Goal: Information Seeking & Learning: Check status

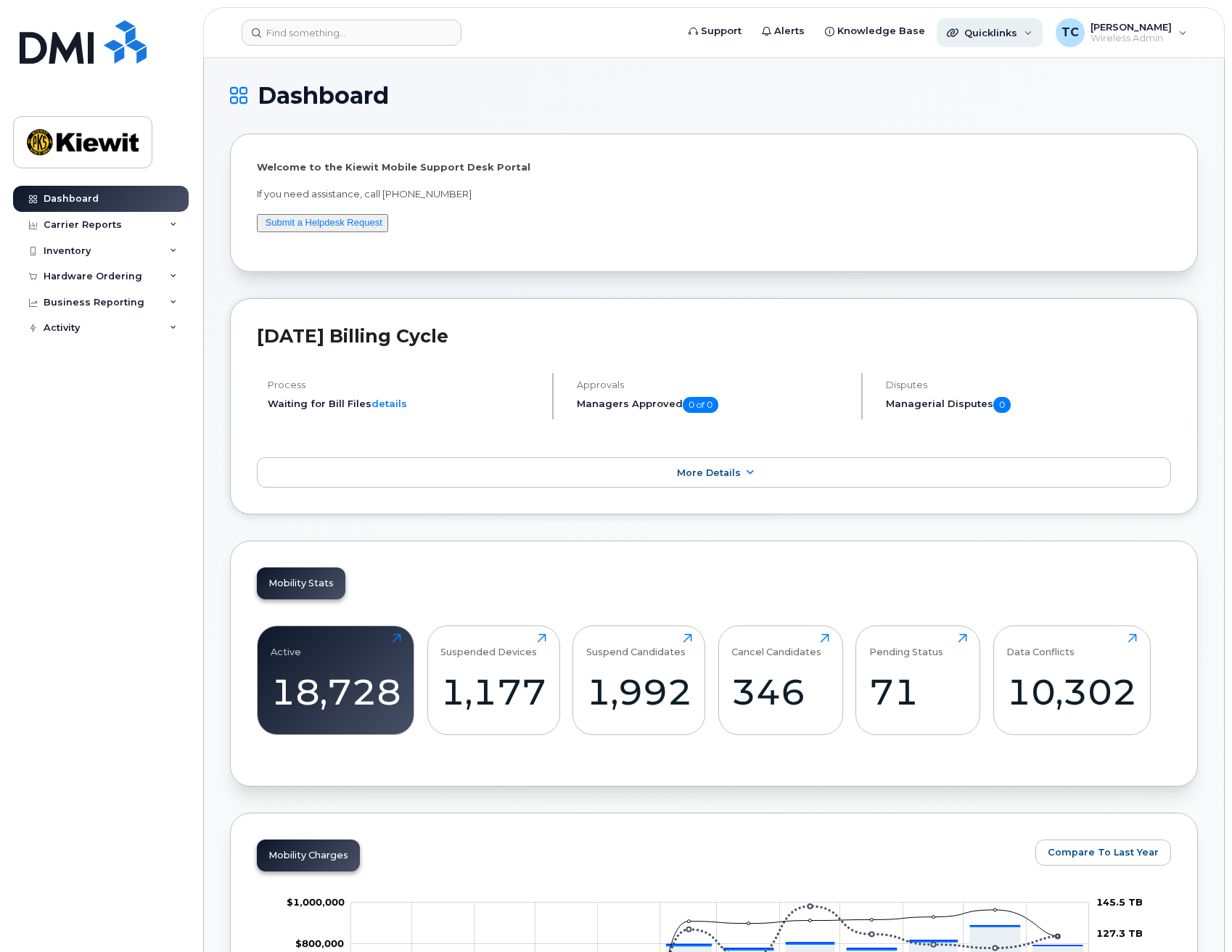
click at [994, 30] on span "Quicklinks" at bounding box center [991, 32] width 53 height 11
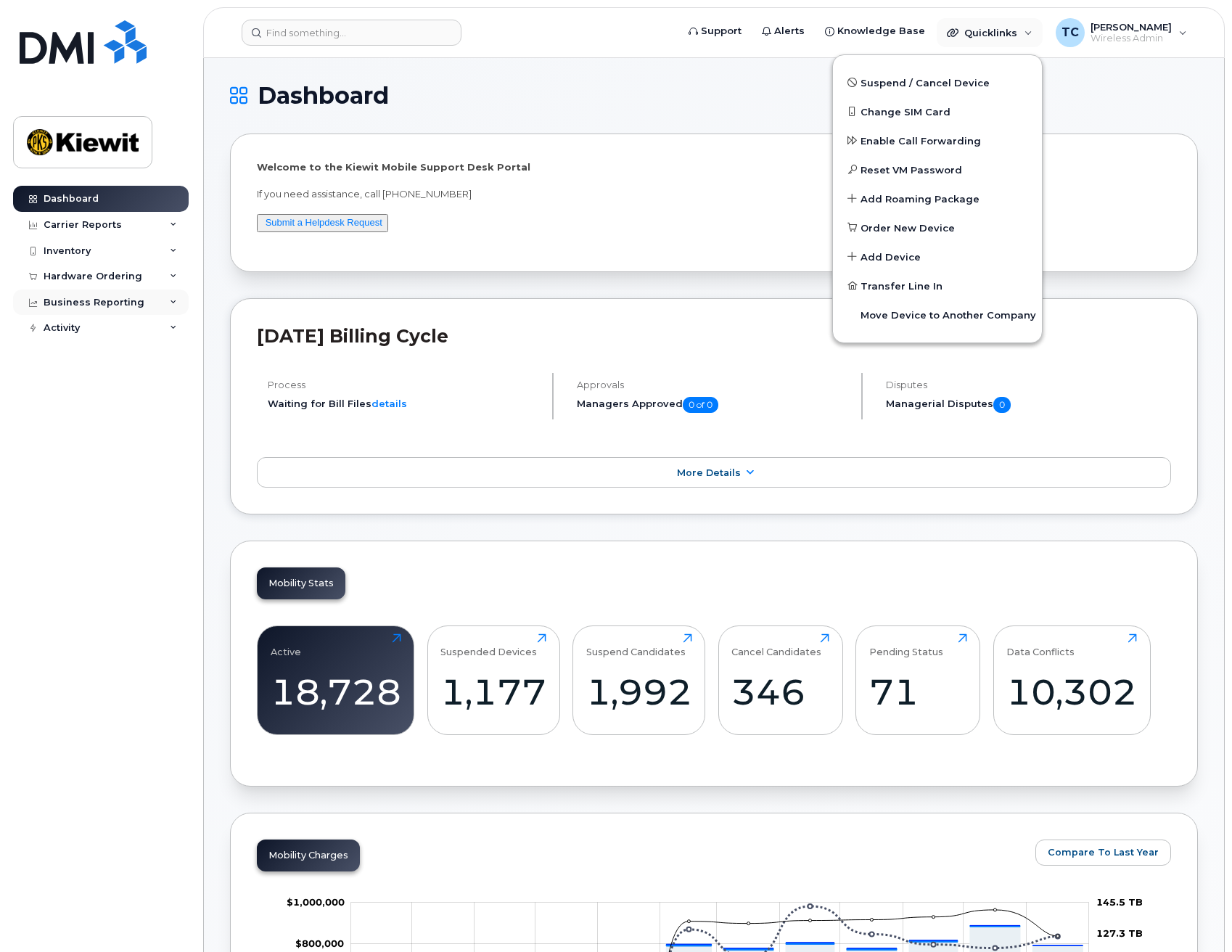
click at [146, 296] on div "Business Reporting" at bounding box center [101, 303] width 176 height 26
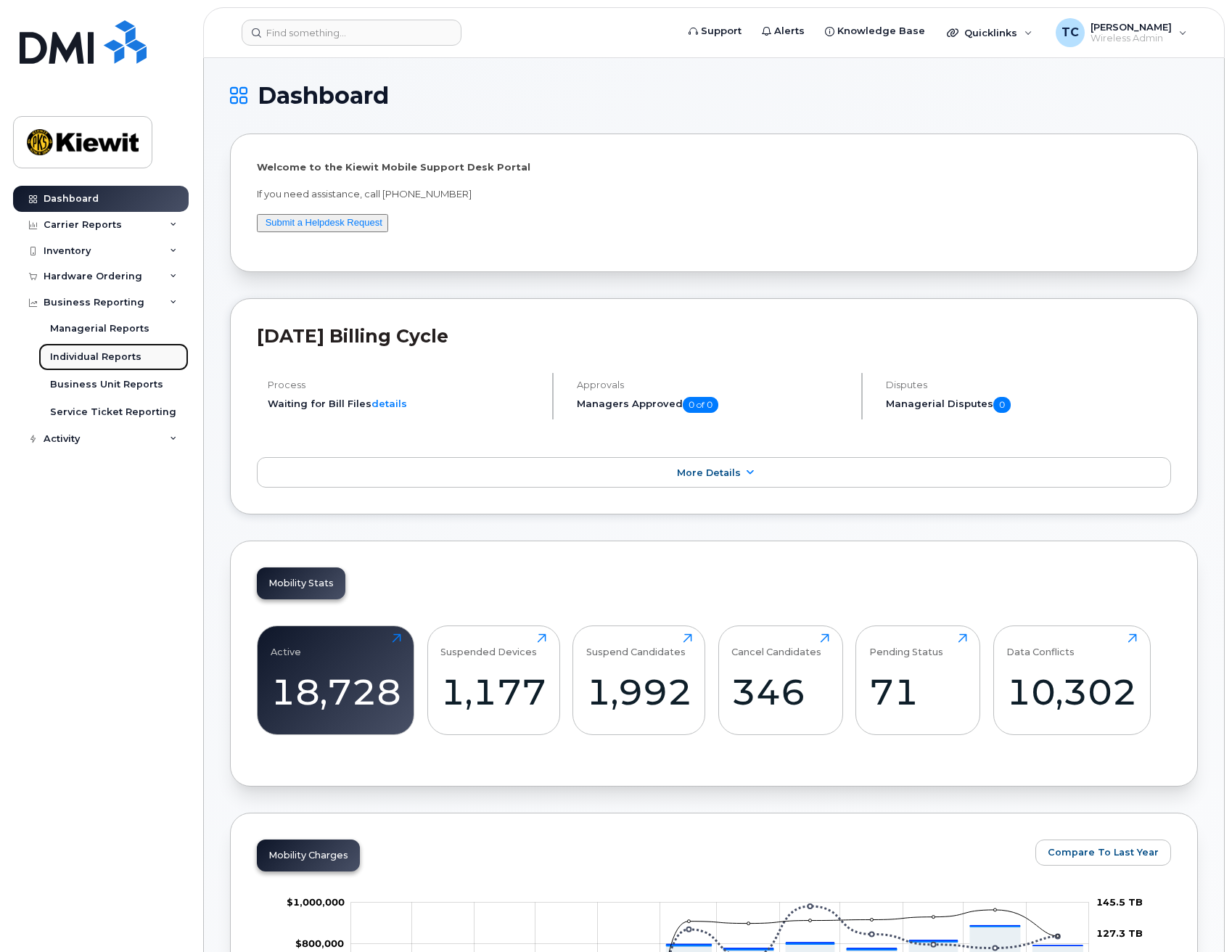
click at [102, 354] on div "Individual Reports" at bounding box center [96, 357] width 92 height 13
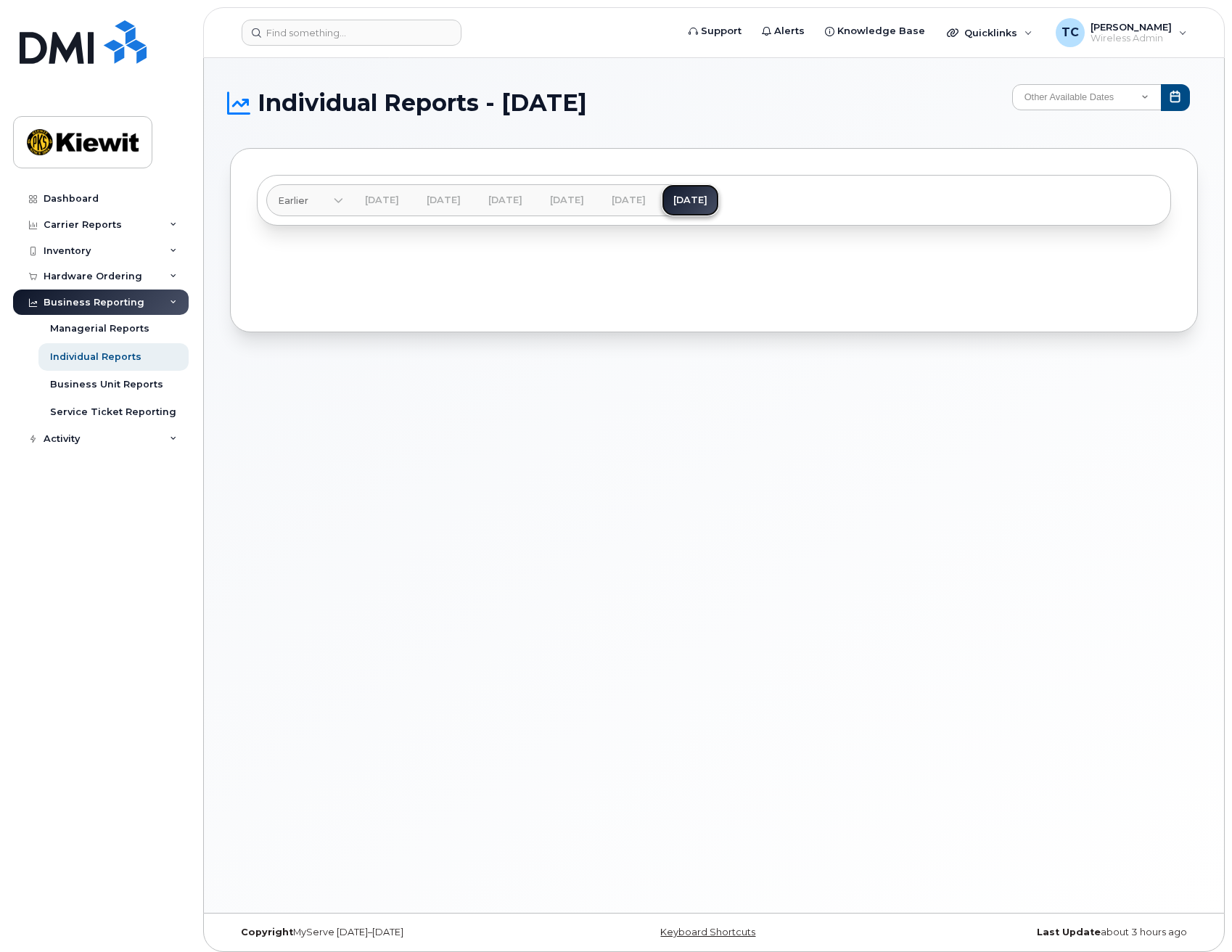
click at [719, 196] on link "[DATE]" at bounding box center [690, 201] width 58 height 32
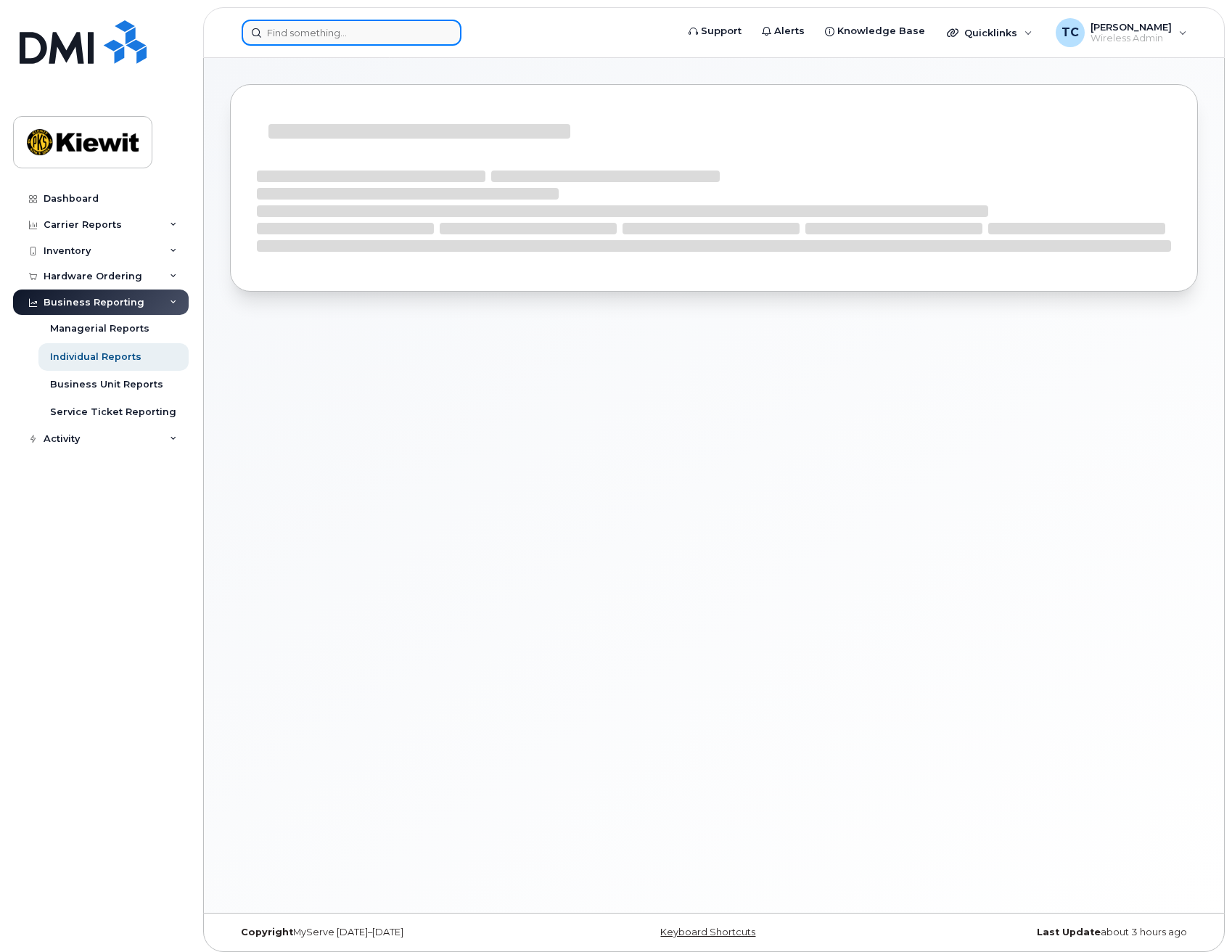
click at [336, 32] on input at bounding box center [351, 33] width 220 height 26
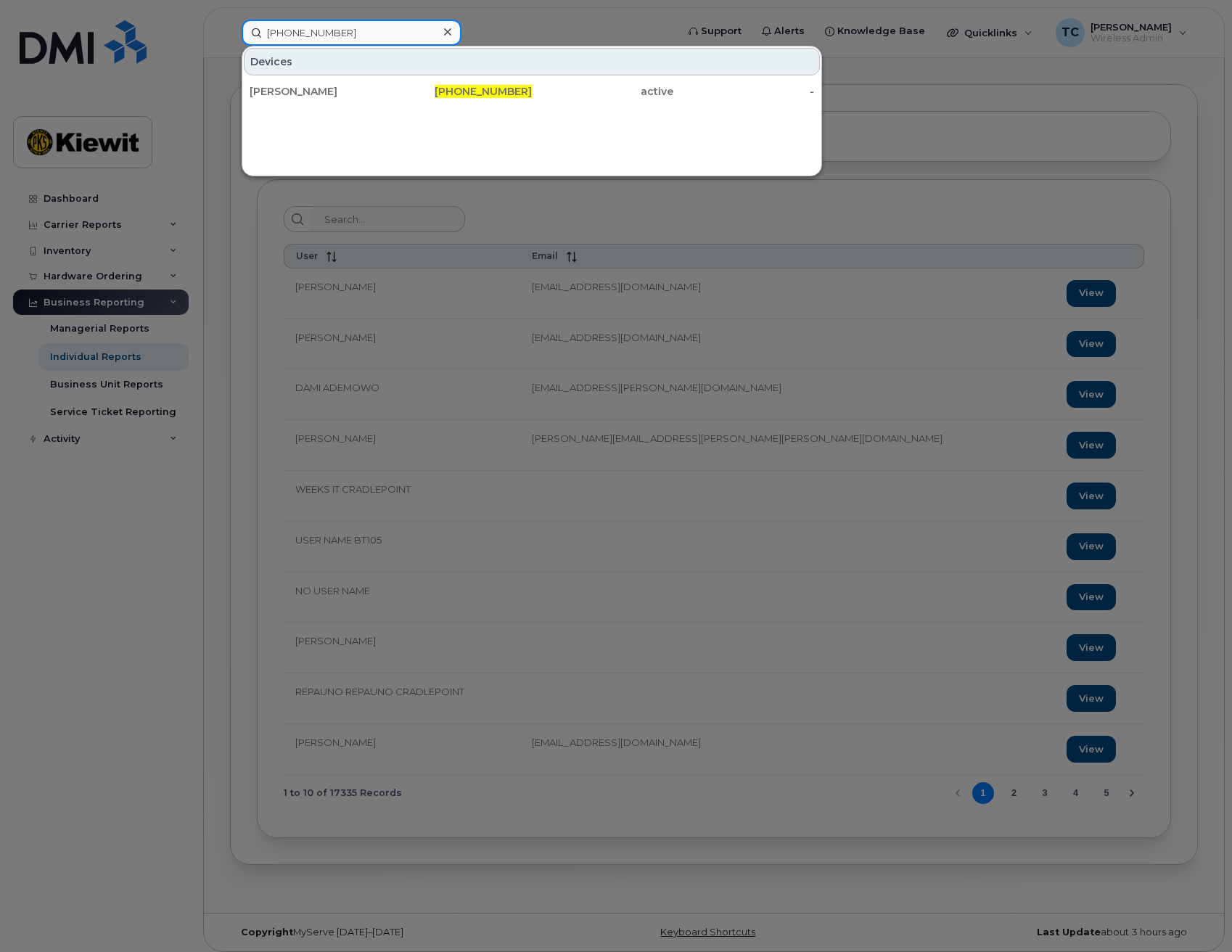
type input "[PHONE_NUMBER]"
click at [446, 30] on icon at bounding box center [448, 32] width 8 height 8
